Goal: Complete application form

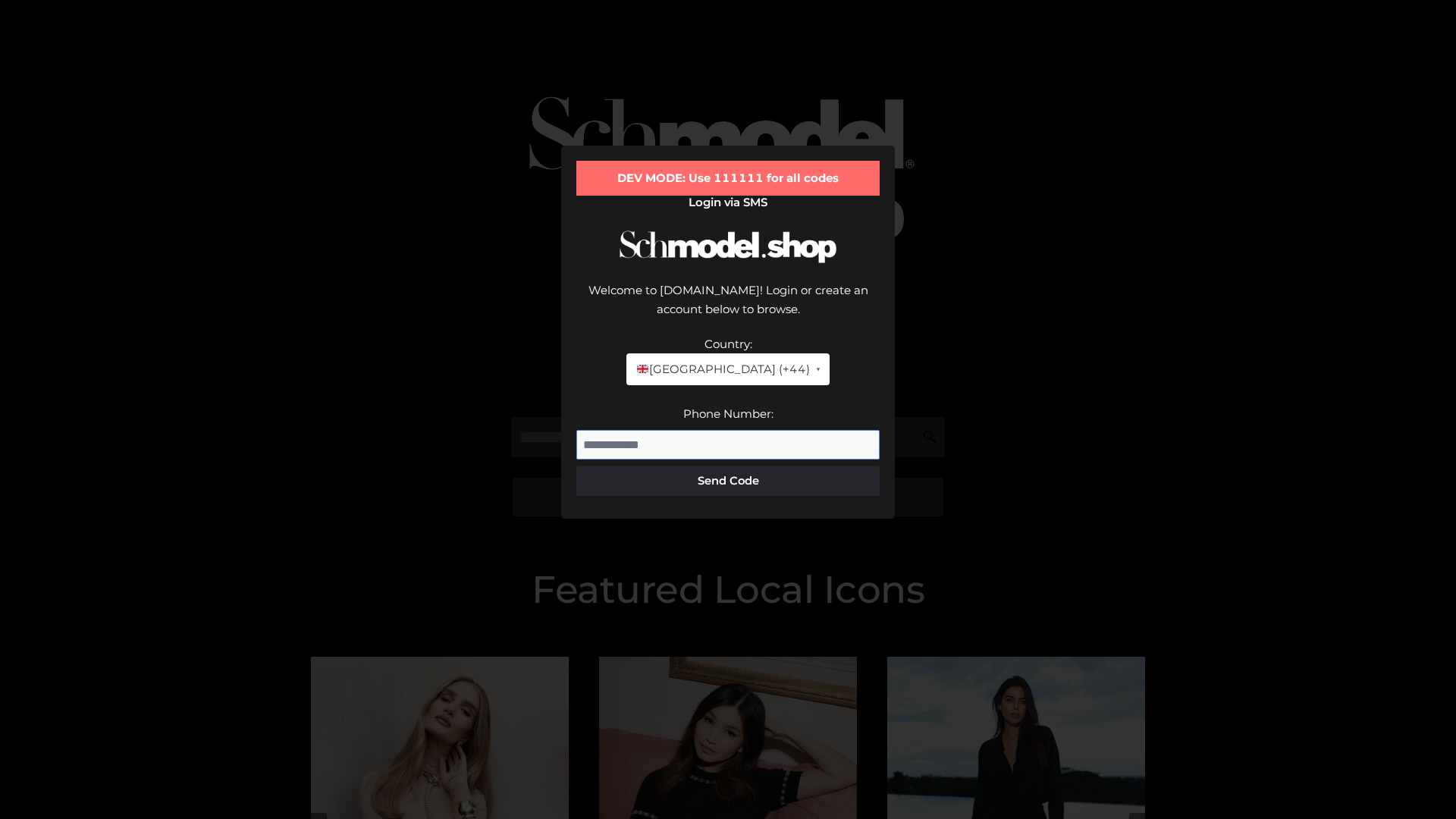
click at [728, 430] on input "Phone Number:" at bounding box center [728, 445] width 304 height 30
type input "**********"
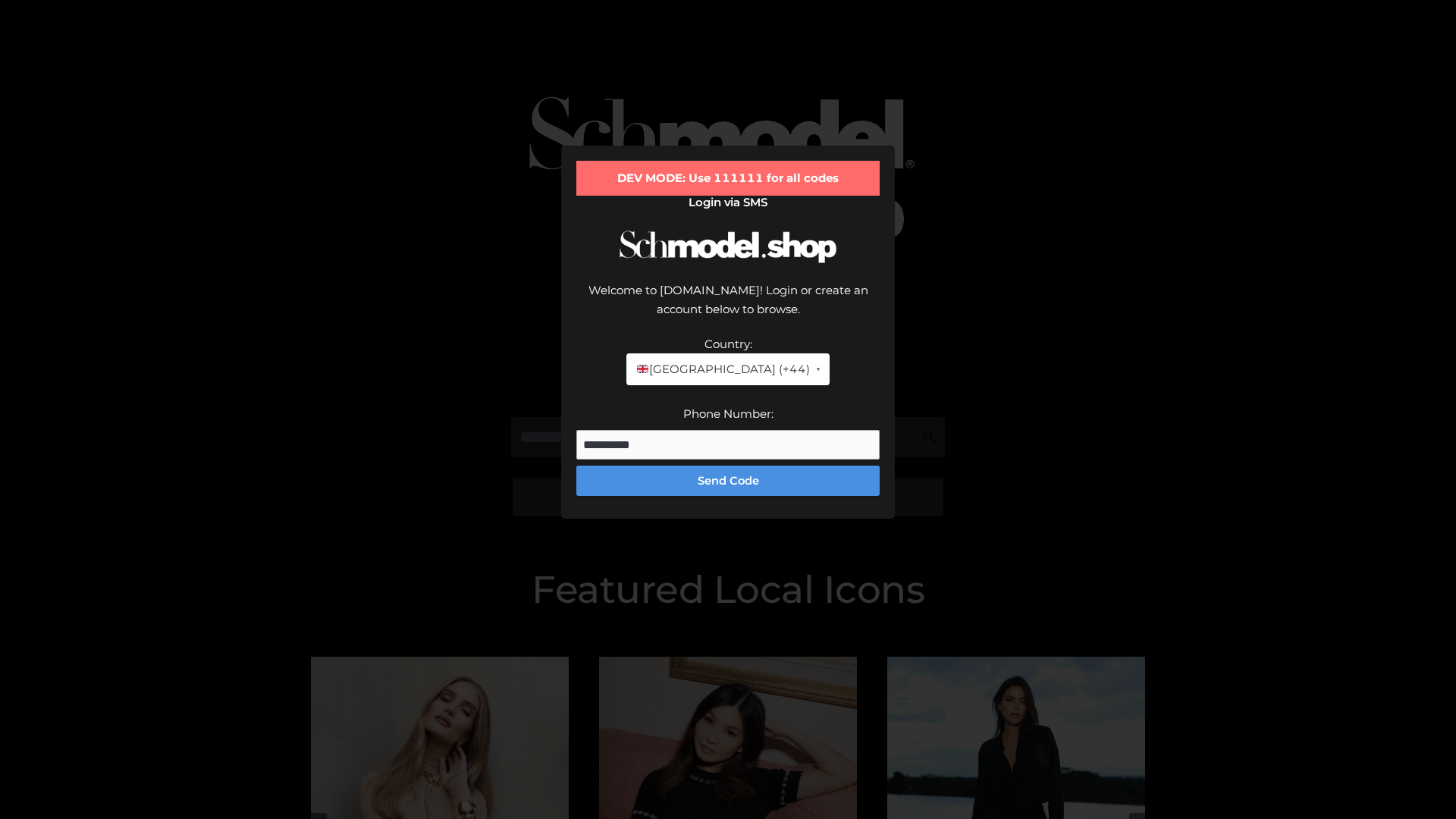
click at [728, 466] on button "Send Code" at bounding box center [728, 481] width 304 height 30
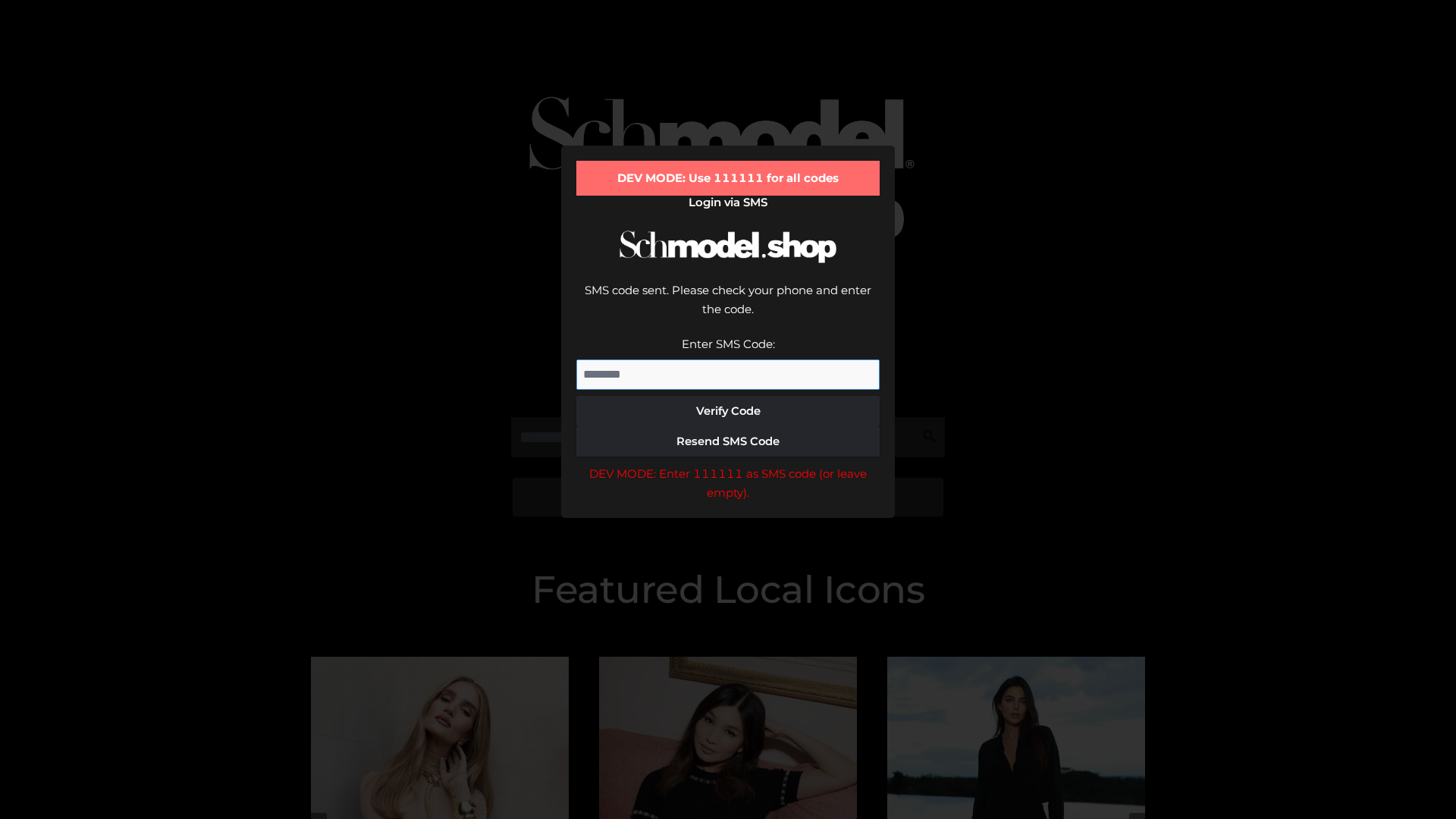
click at [728, 359] on input "Enter SMS Code:" at bounding box center [728, 375] width 304 height 30
type input "******"
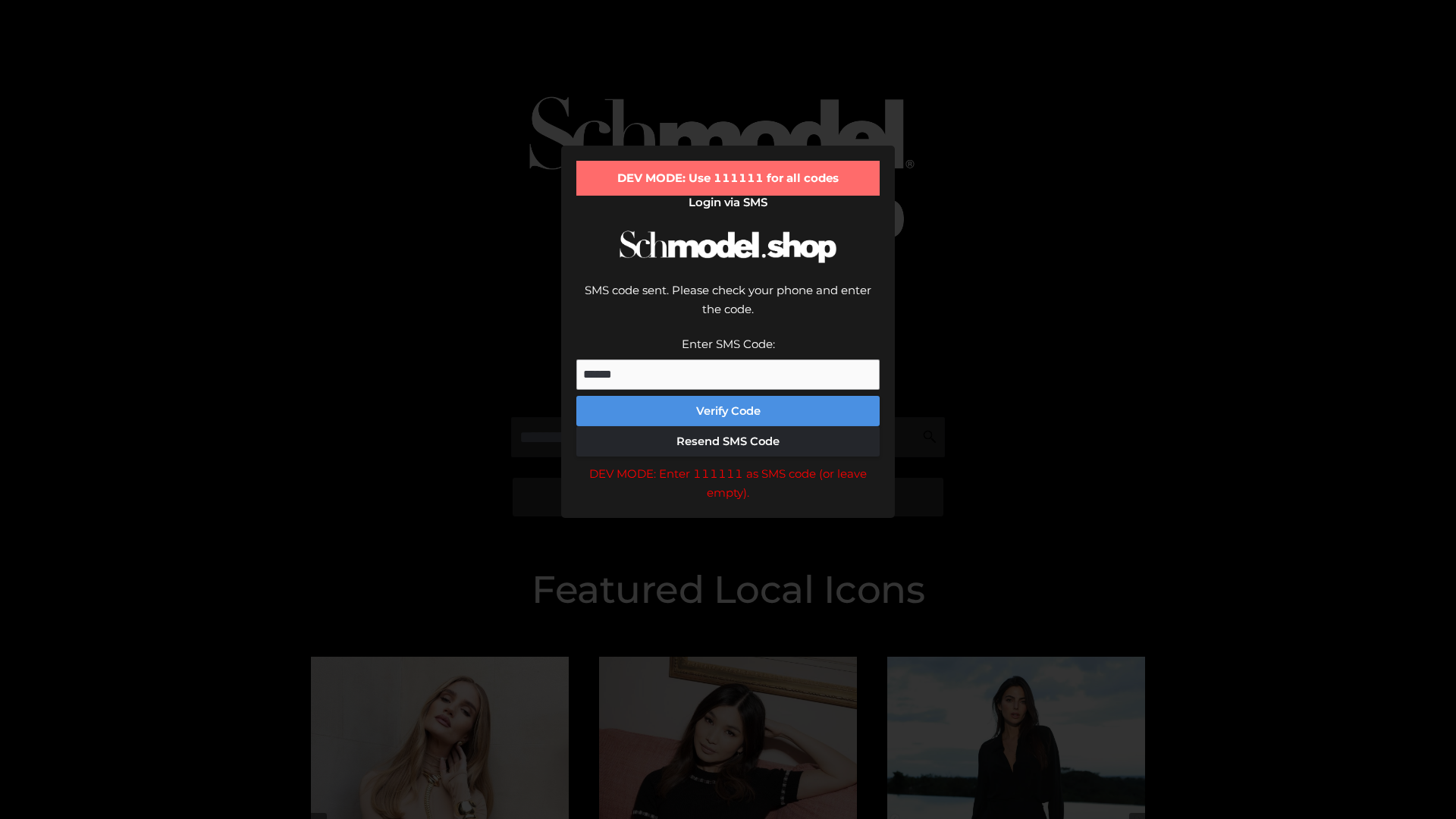
click at [728, 396] on button "Verify Code" at bounding box center [728, 411] width 304 height 30
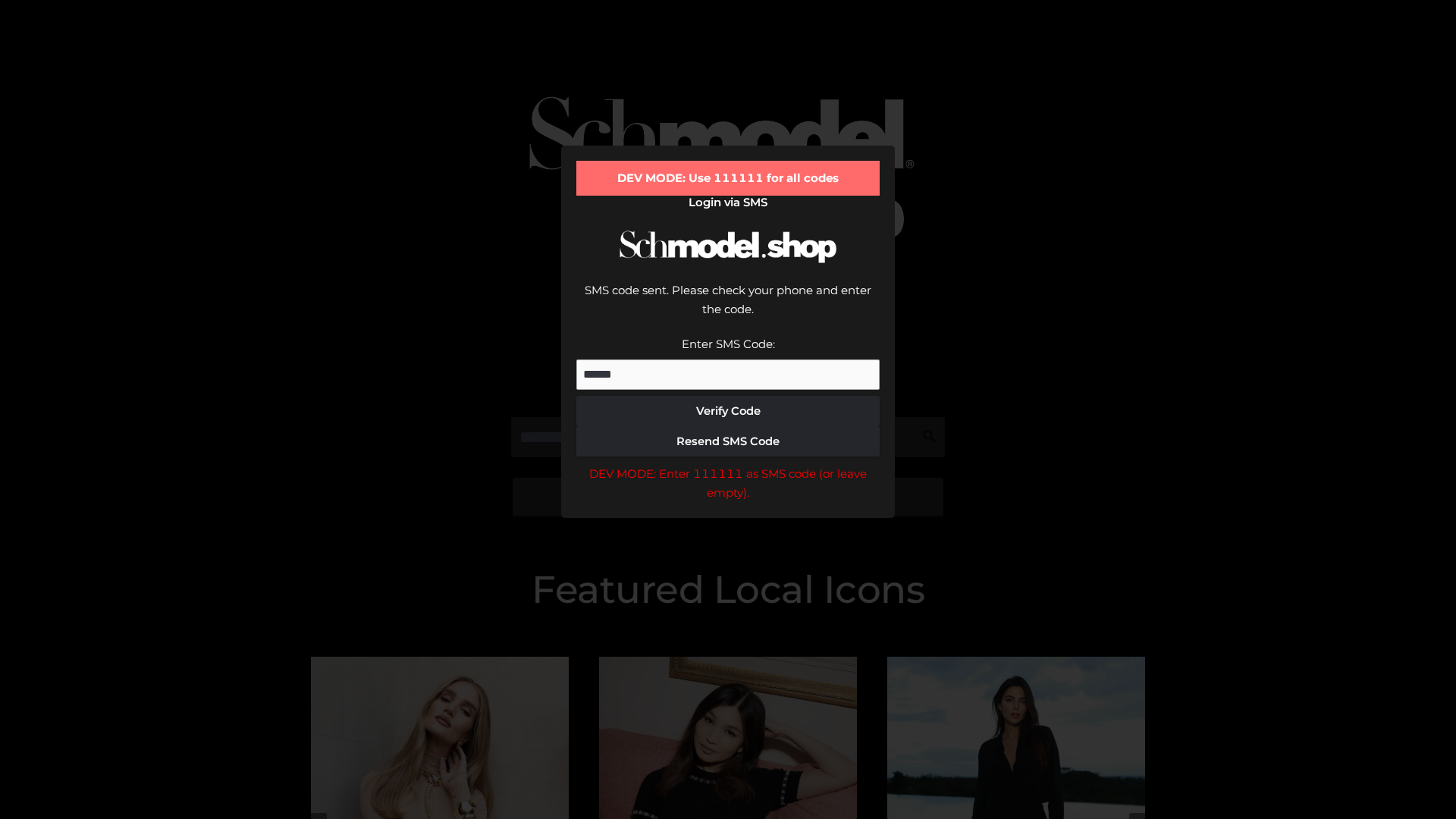
click at [728, 464] on div "DEV MODE: Enter 111111 as SMS code (or leave empty)." at bounding box center [728, 483] width 304 height 39
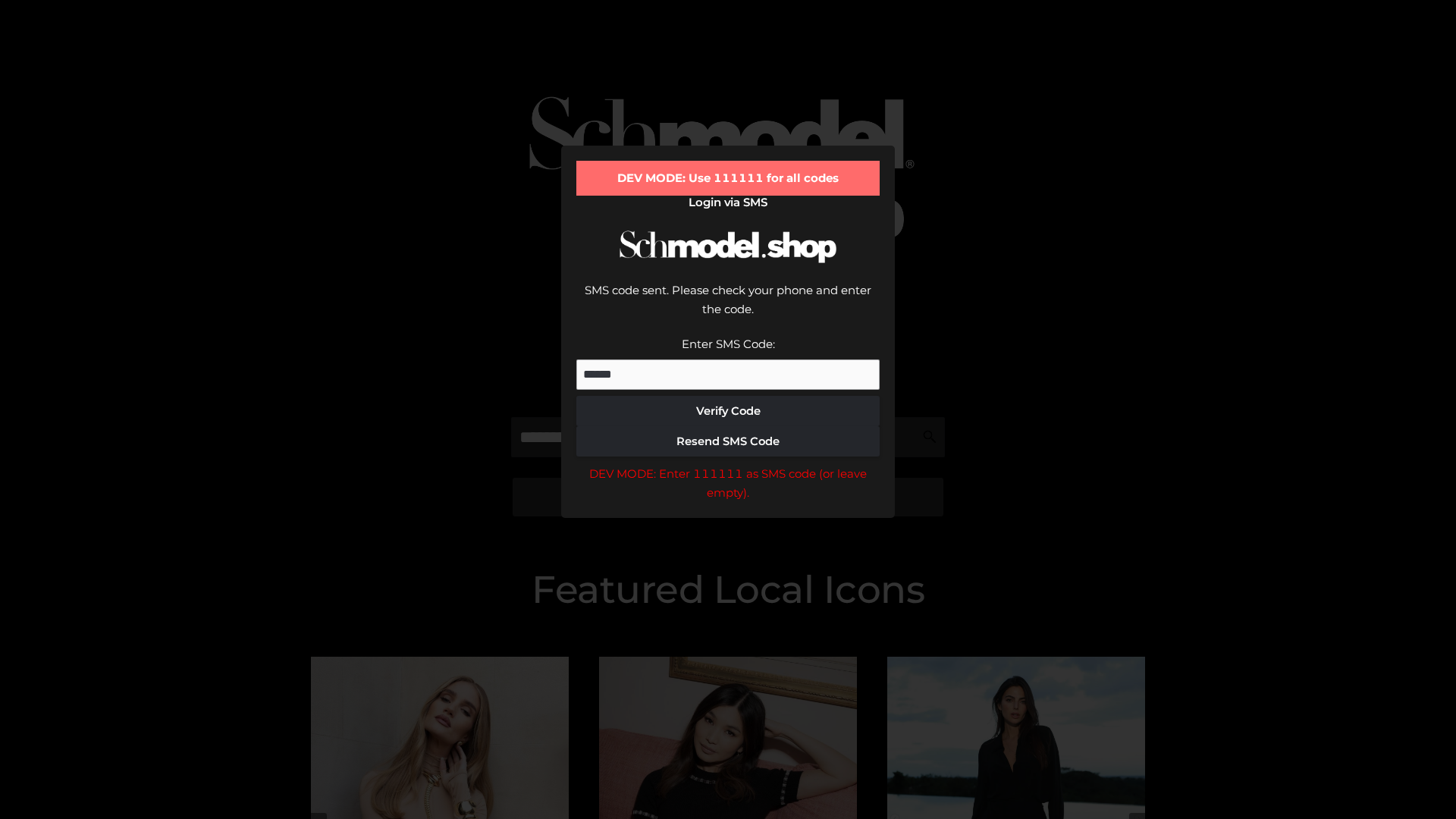
click at [728, 464] on div "DEV MODE: Enter 111111 as SMS code (or leave empty)." at bounding box center [728, 483] width 304 height 39
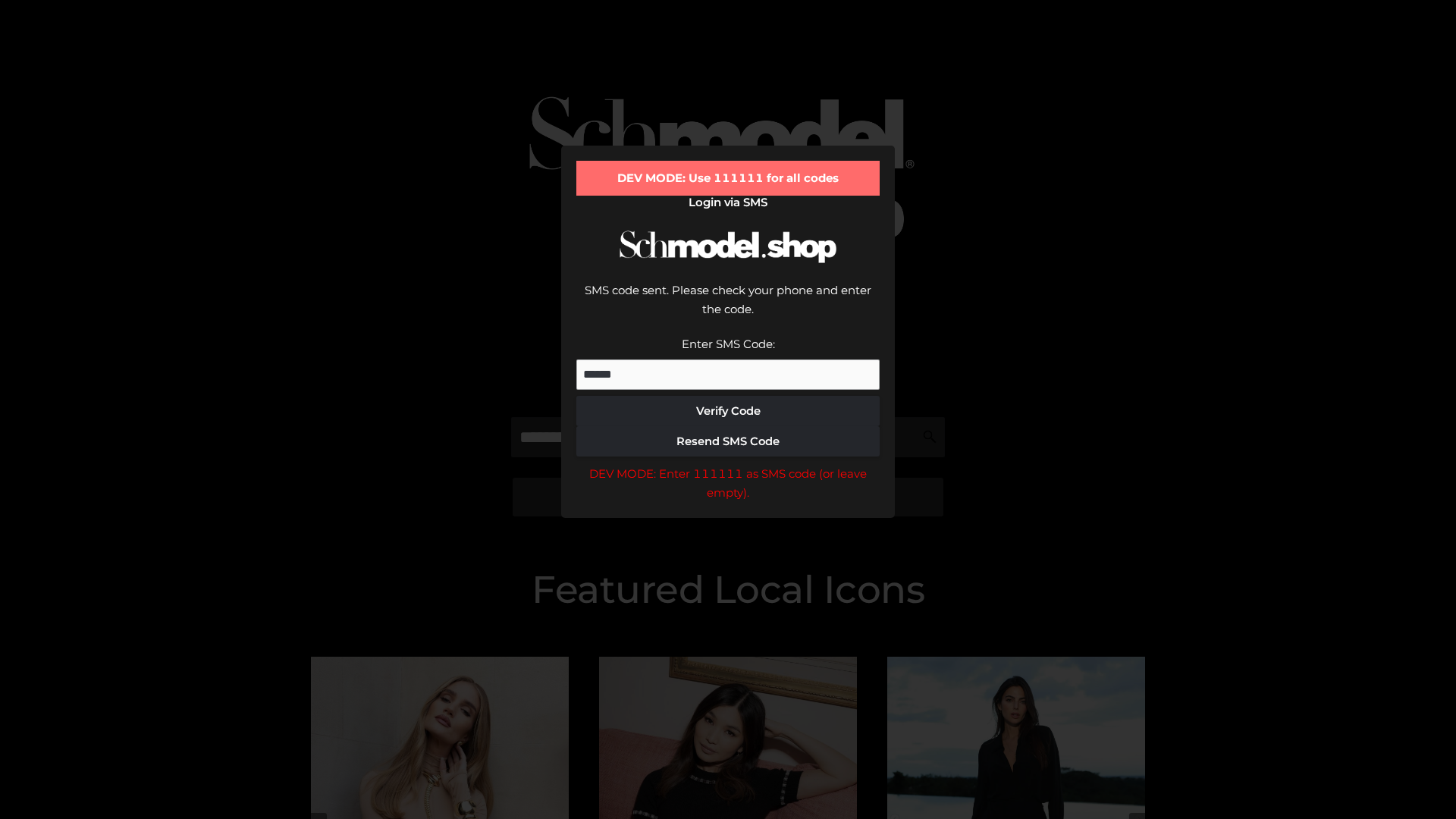
click at [728, 464] on div "DEV MODE: Enter 111111 as SMS code (or leave empty)." at bounding box center [728, 483] width 304 height 39
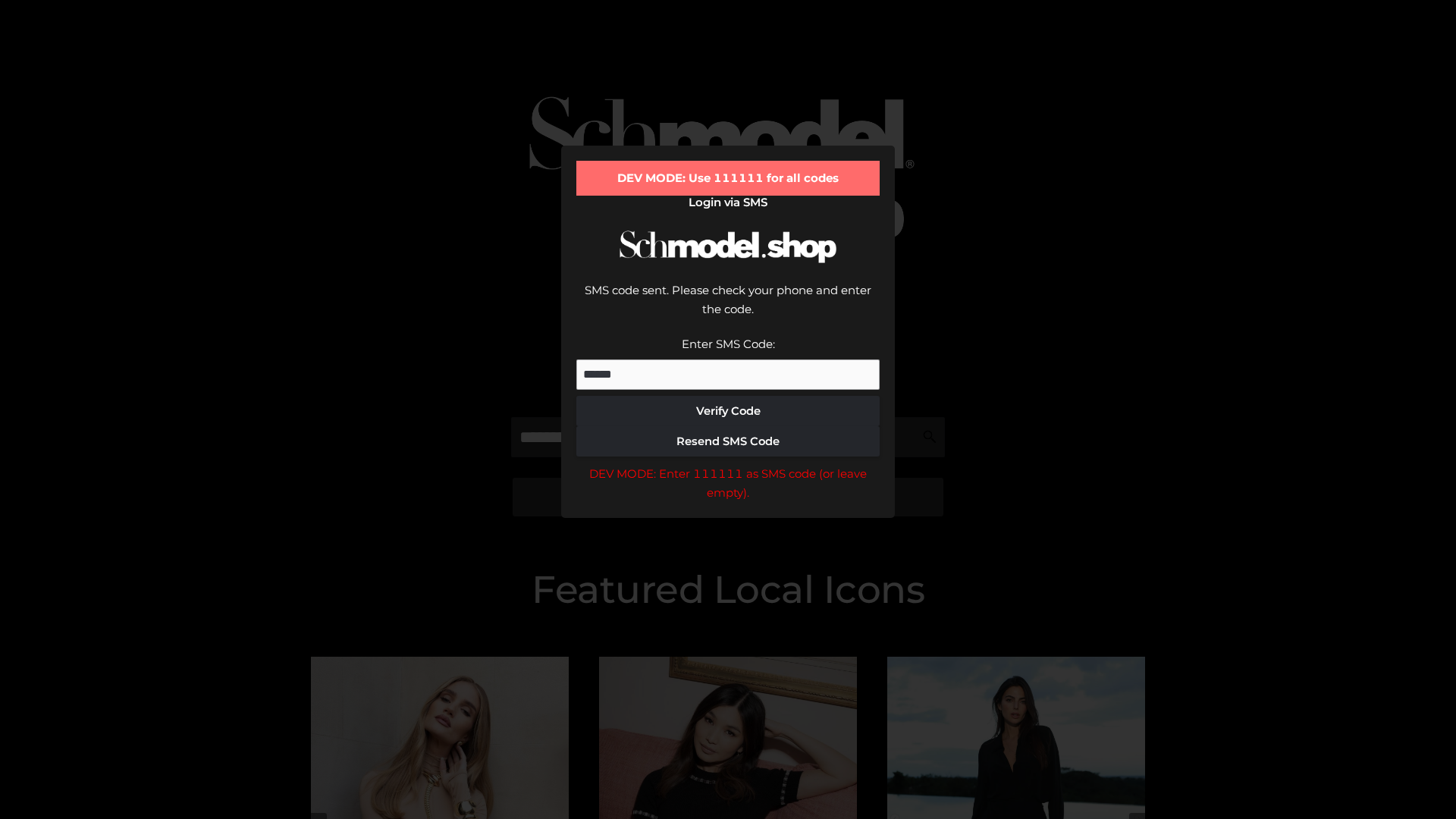
click at [728, 464] on div "DEV MODE: Enter 111111 as SMS code (or leave empty)." at bounding box center [728, 483] width 304 height 39
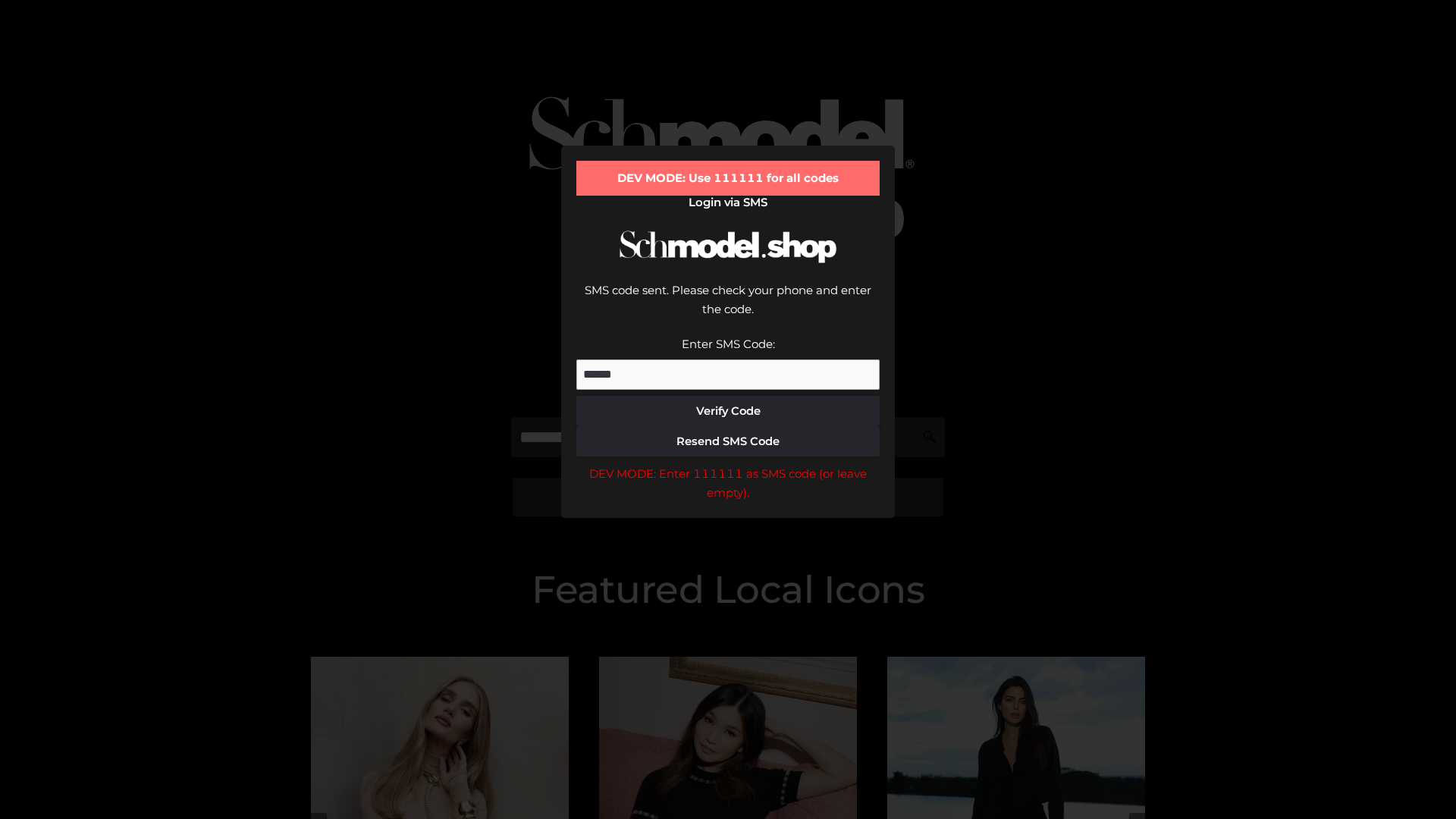
click at [728, 464] on div "DEV MODE: Enter 111111 as SMS code (or leave empty)." at bounding box center [728, 483] width 304 height 39
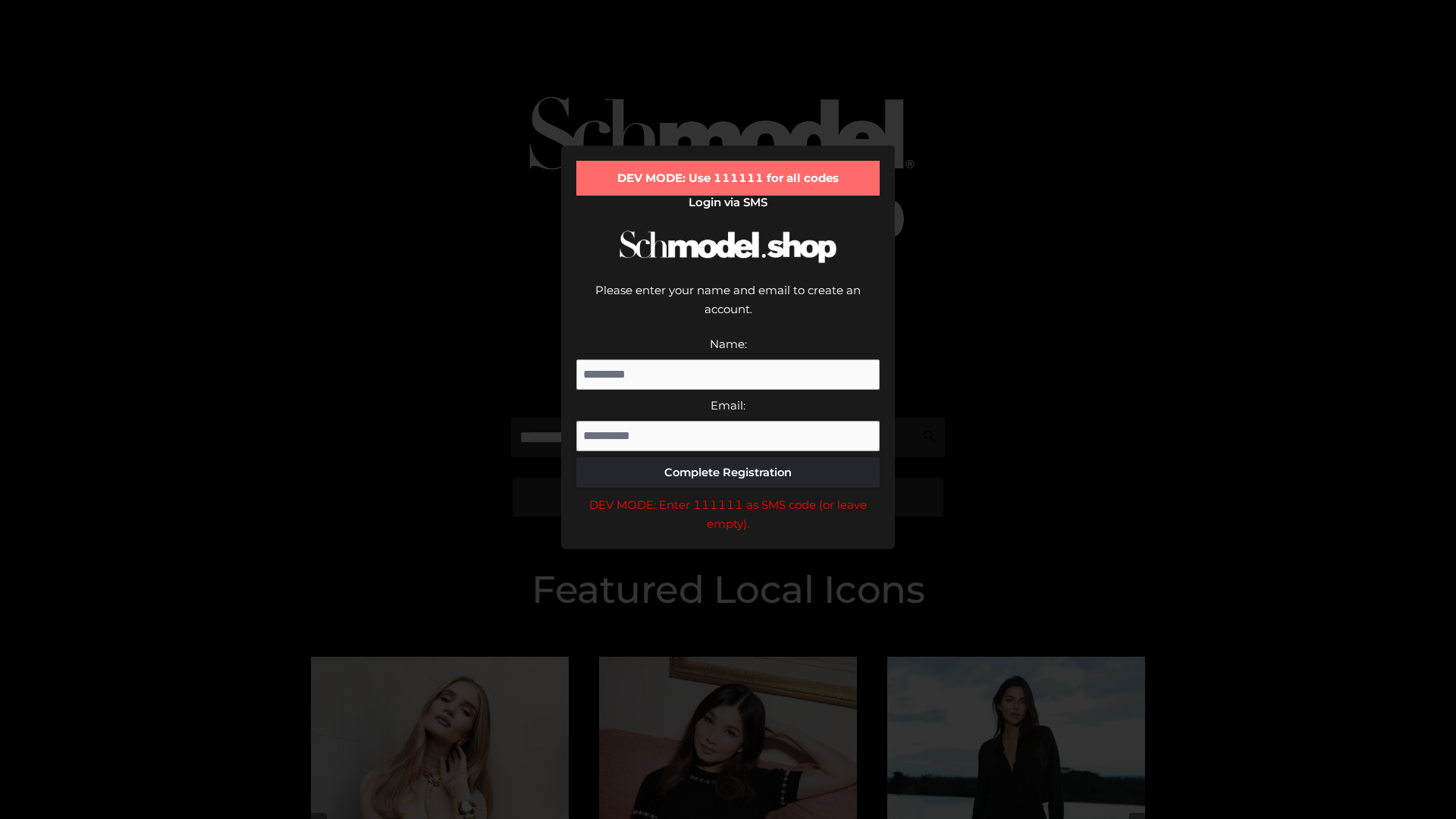
click at [728, 496] on div "DEV MODE: Enter 111111 as SMS code (or leave empty)." at bounding box center [728, 514] width 304 height 39
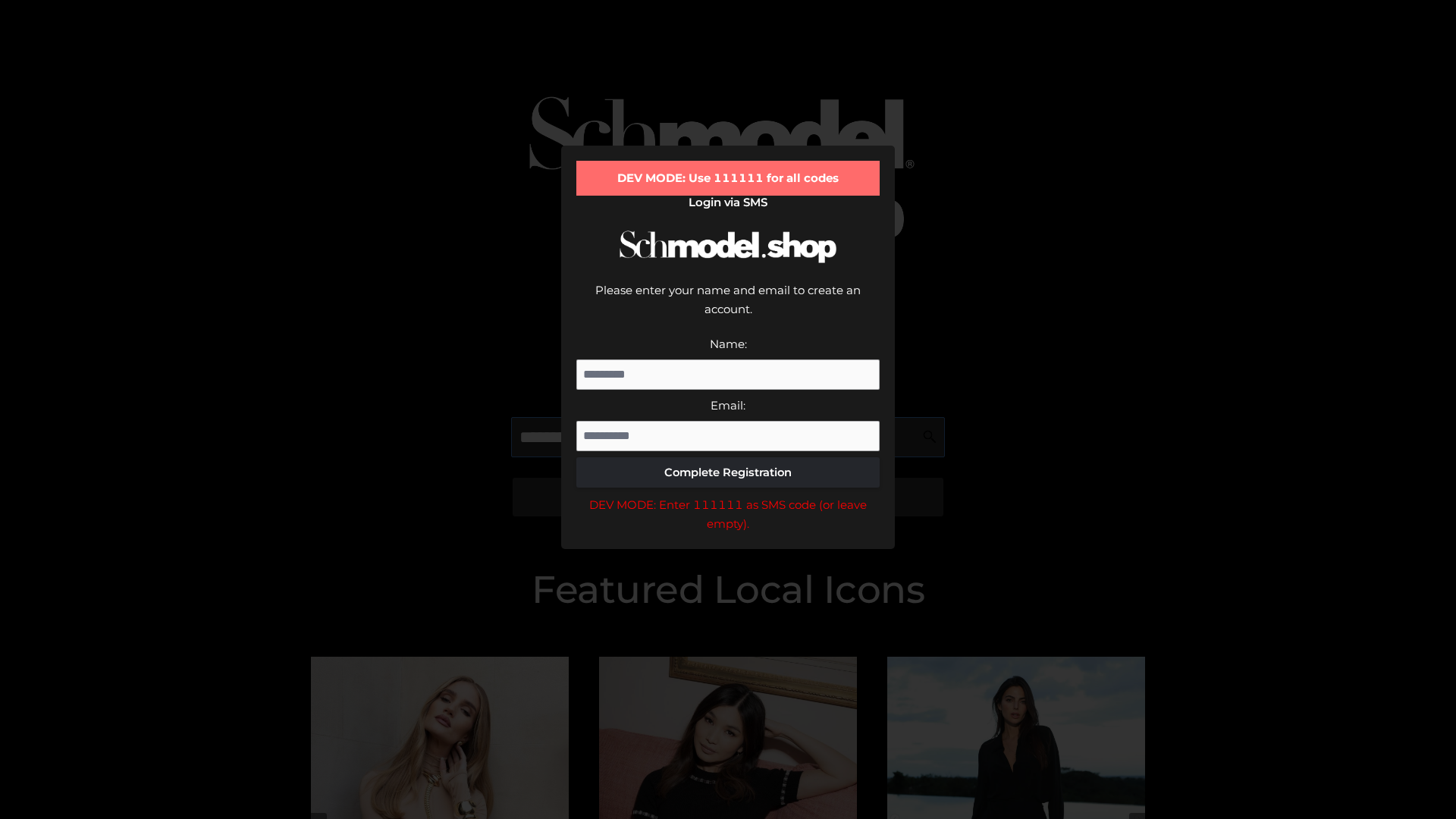
scroll to position [0, 56]
click at [728, 496] on div "DEV MODE: Enter 111111 as SMS code (or leave empty)." at bounding box center [728, 514] width 304 height 39
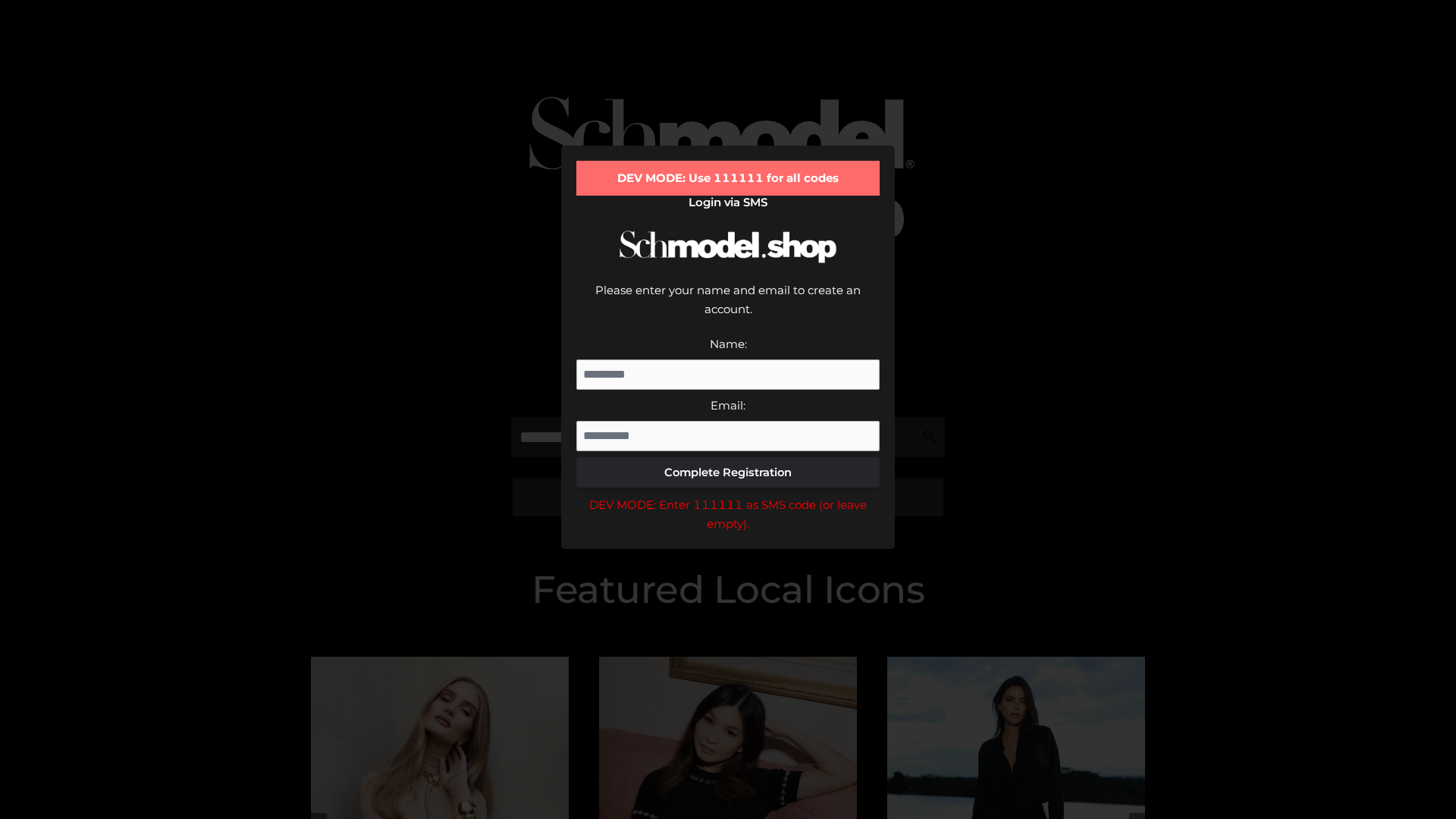
click at [728, 496] on div "DEV MODE: Enter 111111 as SMS code (or leave empty)." at bounding box center [728, 514] width 304 height 39
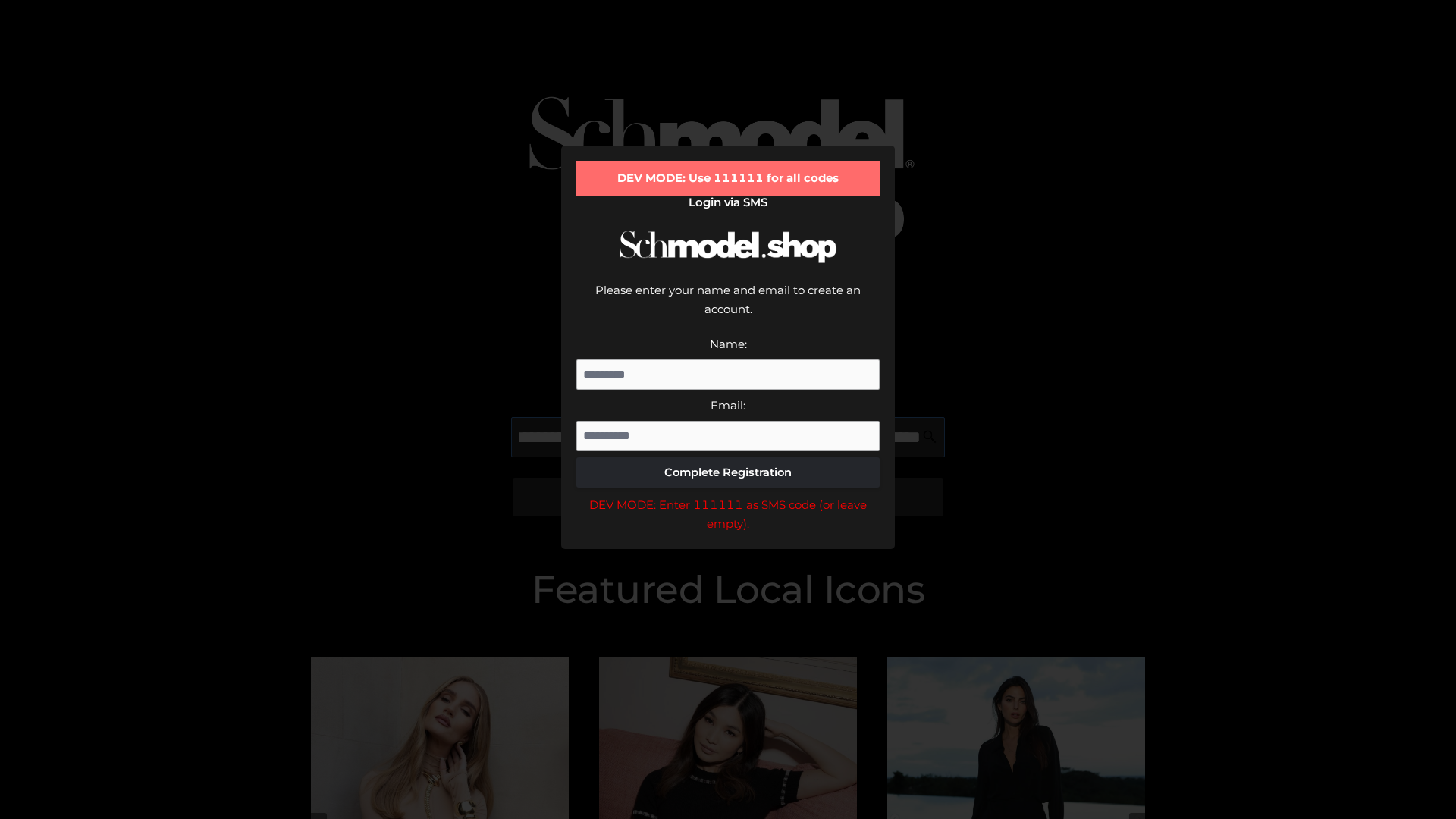
scroll to position [0, 148]
click at [728, 496] on div "DEV MODE: Enter 111111 as SMS code (or leave empty)." at bounding box center [728, 514] width 304 height 39
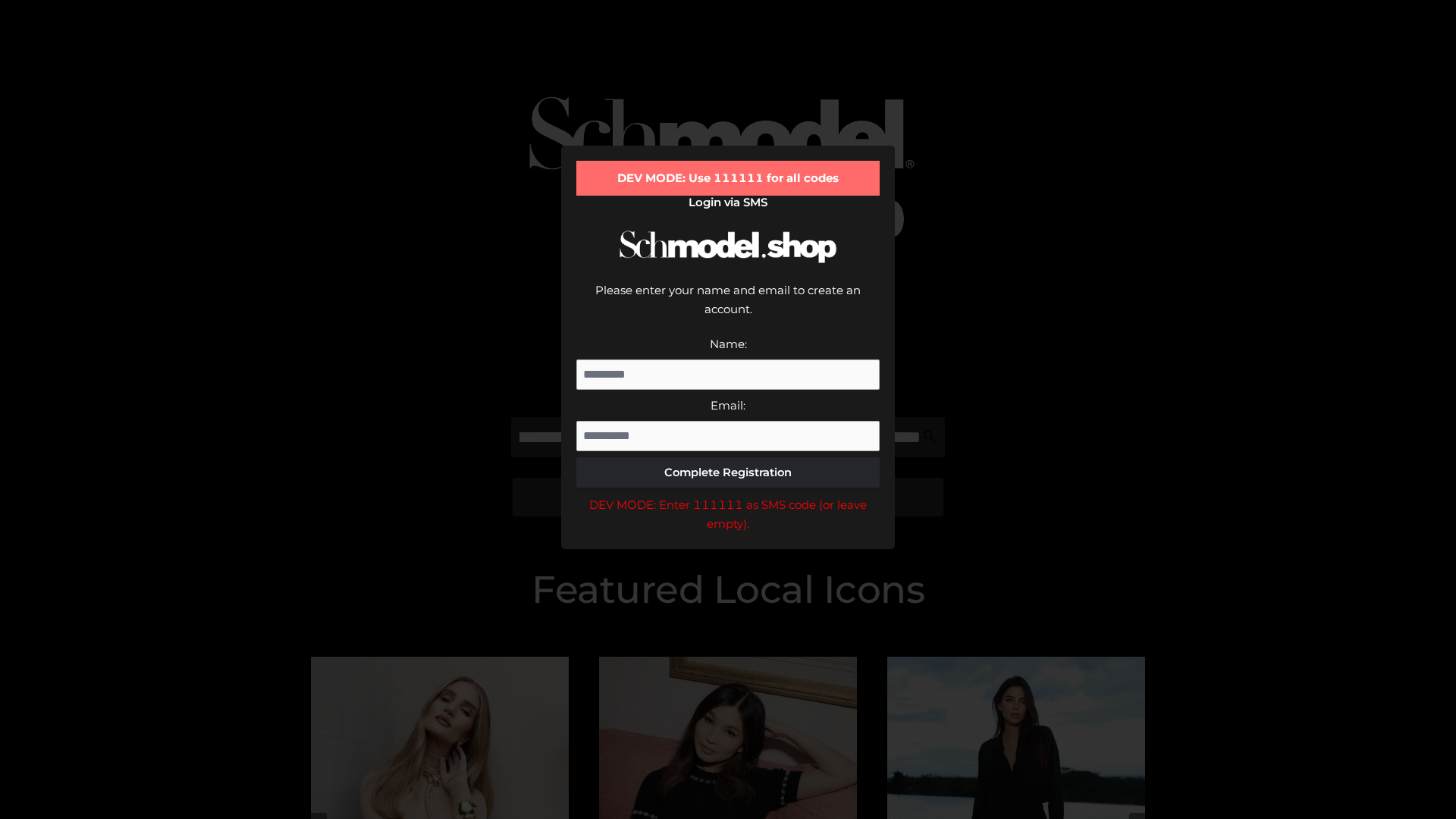
click at [728, 496] on div "DEV MODE: Enter 111111 as SMS code (or leave empty)." at bounding box center [728, 514] width 304 height 39
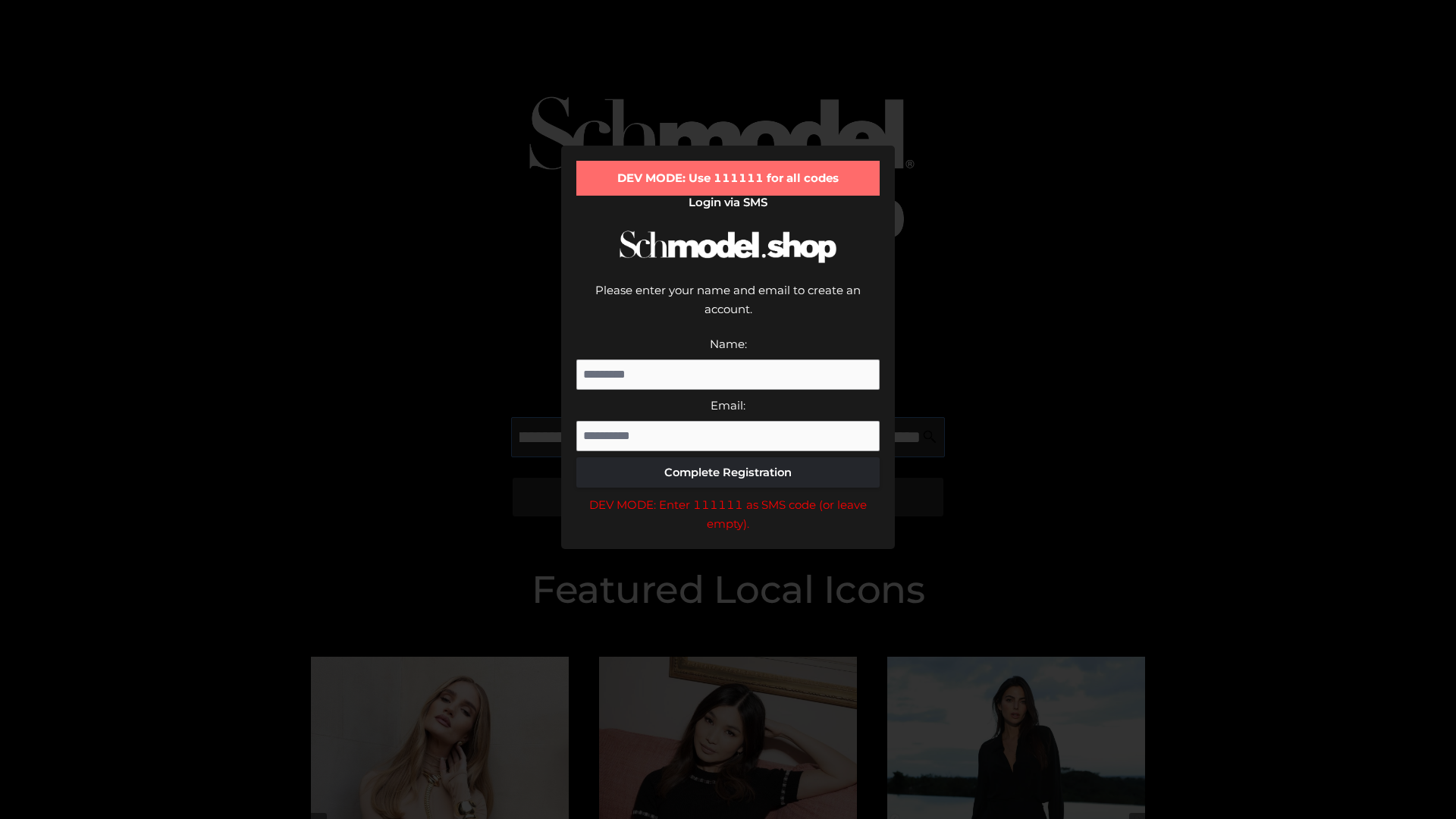
scroll to position [0, 243]
click at [728, 496] on div "DEV MODE: Enter 111111 as SMS code (or leave empty)." at bounding box center [728, 514] width 304 height 39
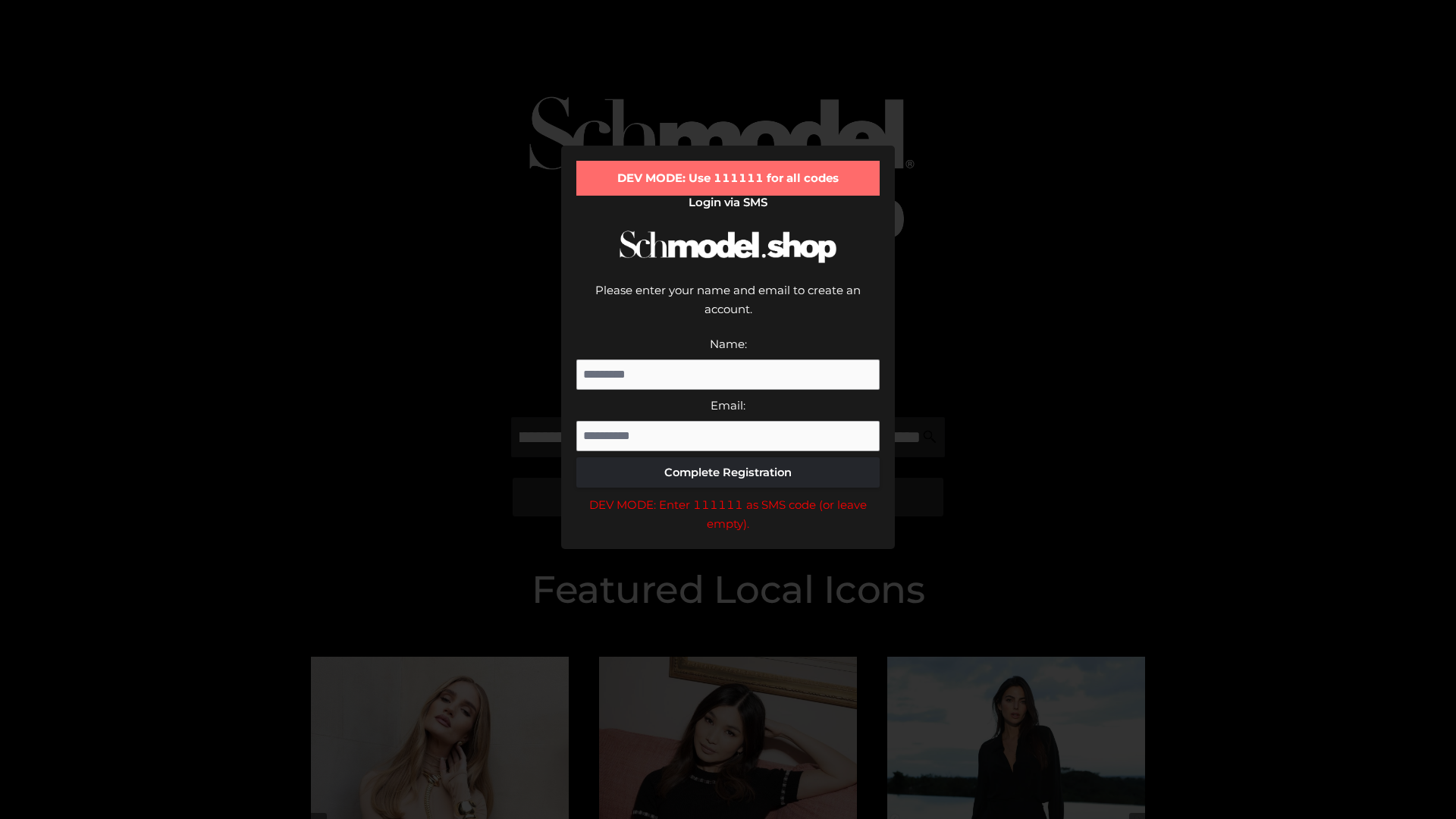
click at [728, 496] on div "DEV MODE: Enter 111111 as SMS code (or leave empty)." at bounding box center [728, 514] width 304 height 39
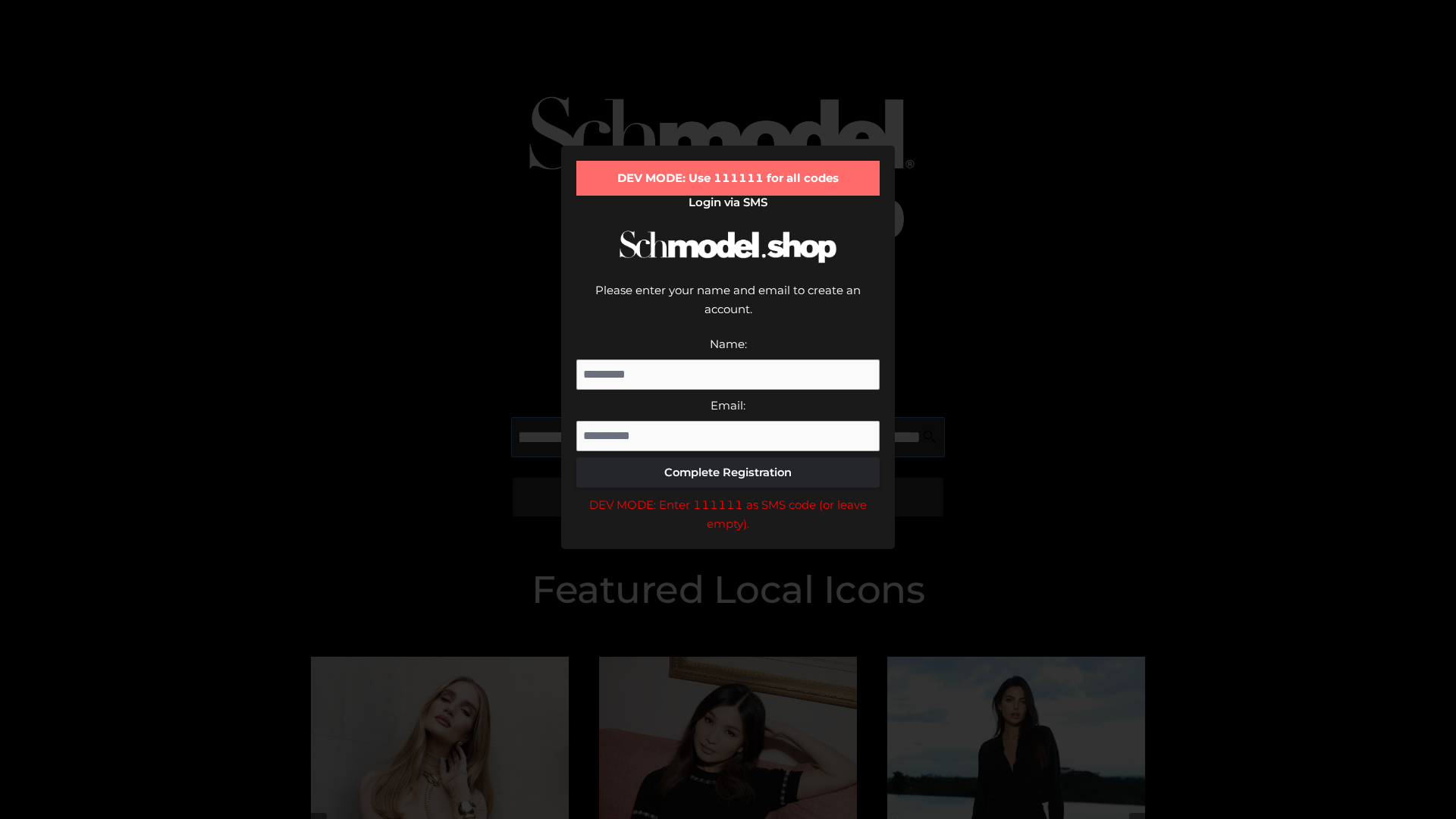
scroll to position [0, 330]
click at [728, 496] on div "DEV MODE: Enter 111111 as SMS code (or leave empty)." at bounding box center [728, 514] width 304 height 39
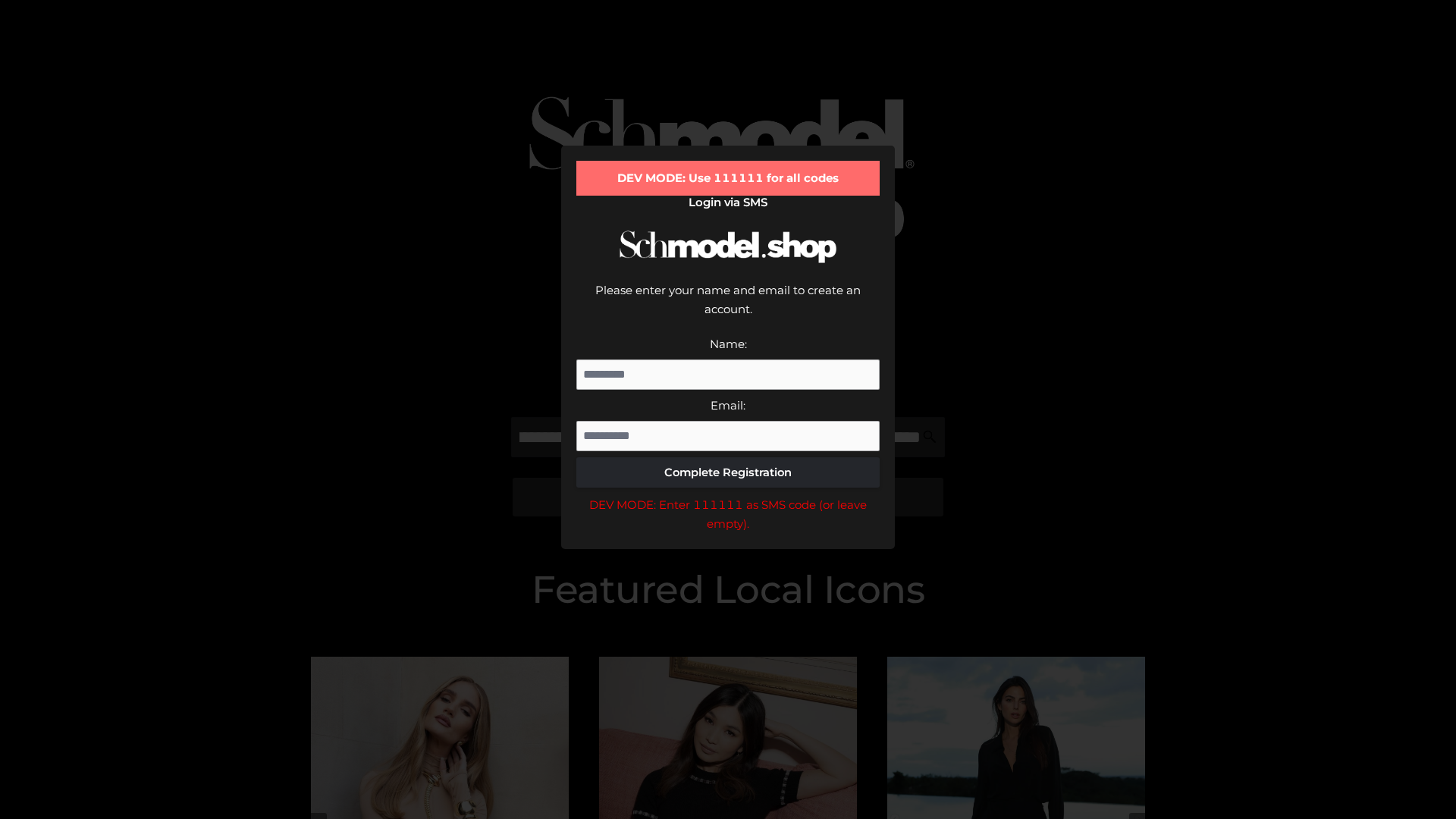
click at [728, 496] on div "DEV MODE: Enter 111111 as SMS code (or leave empty)." at bounding box center [728, 514] width 304 height 39
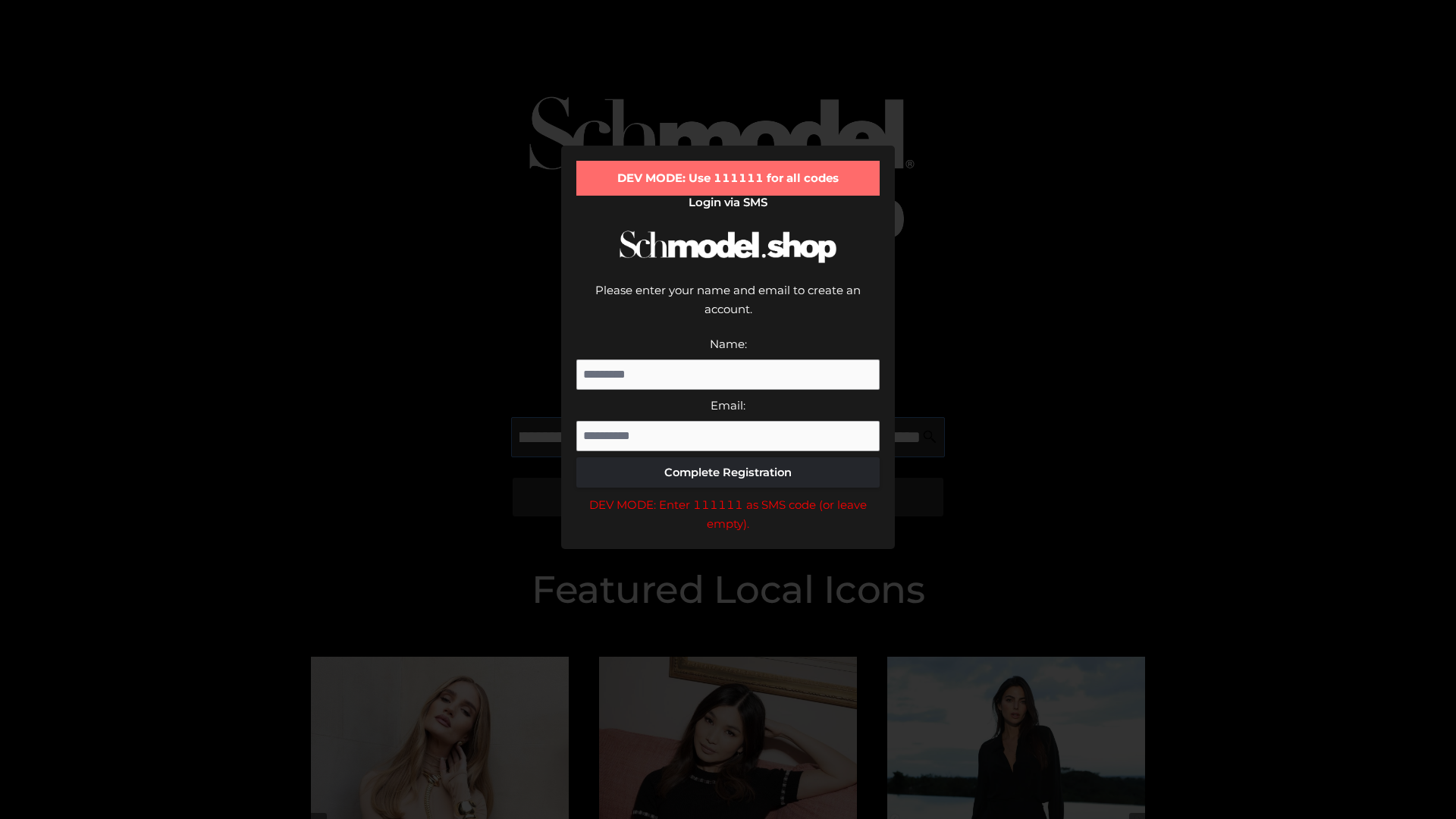
scroll to position [0, 422]
click at [728, 496] on div "DEV MODE: Enter 111111 as SMS code (or leave empty)." at bounding box center [728, 514] width 304 height 39
type input "**********"
